Goal: Information Seeking & Learning: Check status

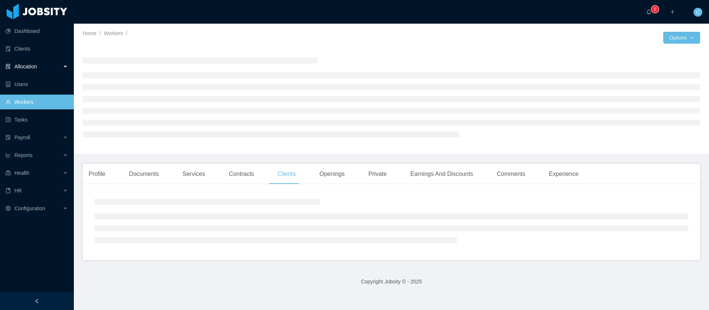
click at [30, 64] on span "Allocation" at bounding box center [25, 67] width 23 height 6
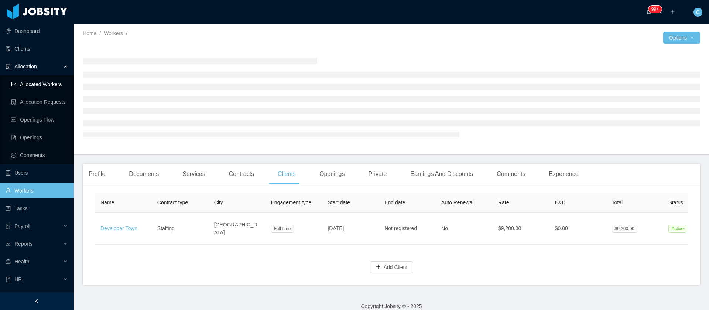
click at [35, 85] on link "Allocated Workers" at bounding box center [39, 84] width 57 height 15
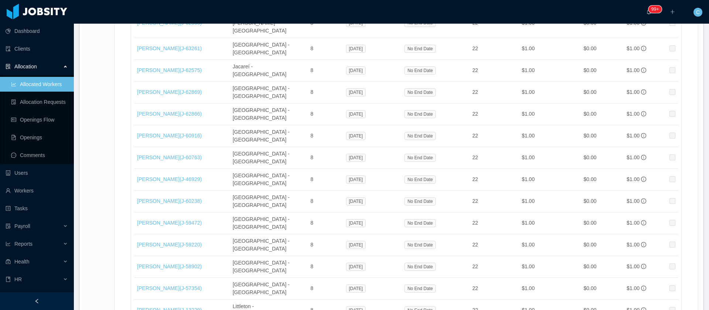
scroll to position [12405, 0]
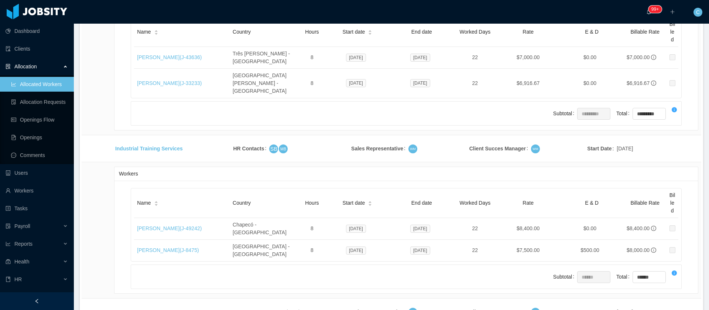
click at [669, 255] on li "500 / page" at bounding box center [673, 255] width 34 height 12
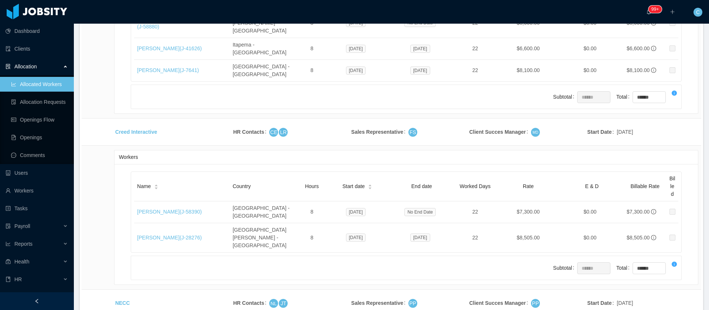
scroll to position [13525, 0]
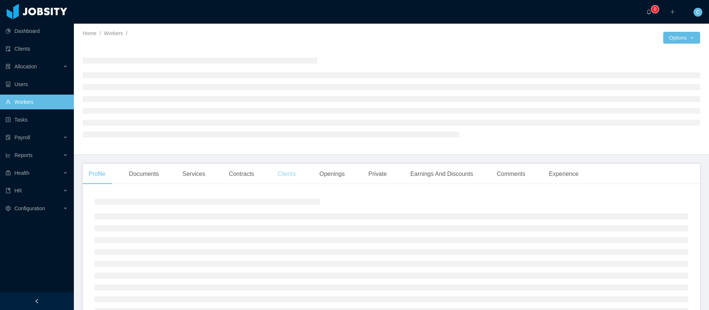
click at [290, 175] on div "Clients" at bounding box center [287, 174] width 30 height 21
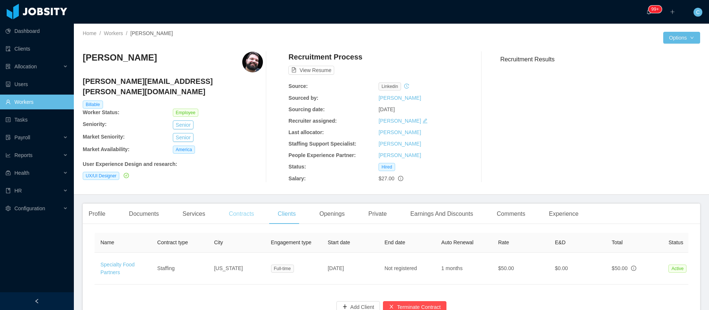
click at [249, 214] on div "Contracts" at bounding box center [241, 214] width 37 height 21
